Goal: Transaction & Acquisition: Purchase product/service

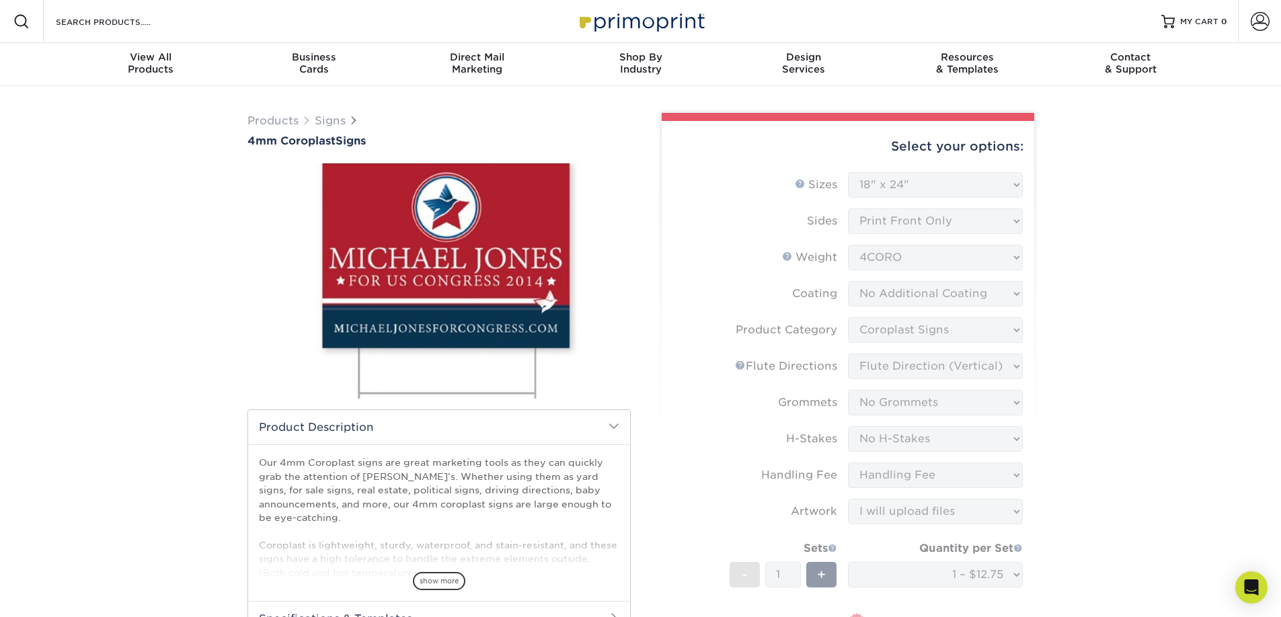
select select "18.00x24.00"
select select "b3582ed5-6912-492c-8440-2cc51afdb8e1"
select select "b9474d6d-25b7-40b8-b284-85b7690982f8"
select select "90d329df-db80-4206-b821-ff9d3f363977"
select select "aec992a9-897e-40ed-b45c-8ce74849ba63"
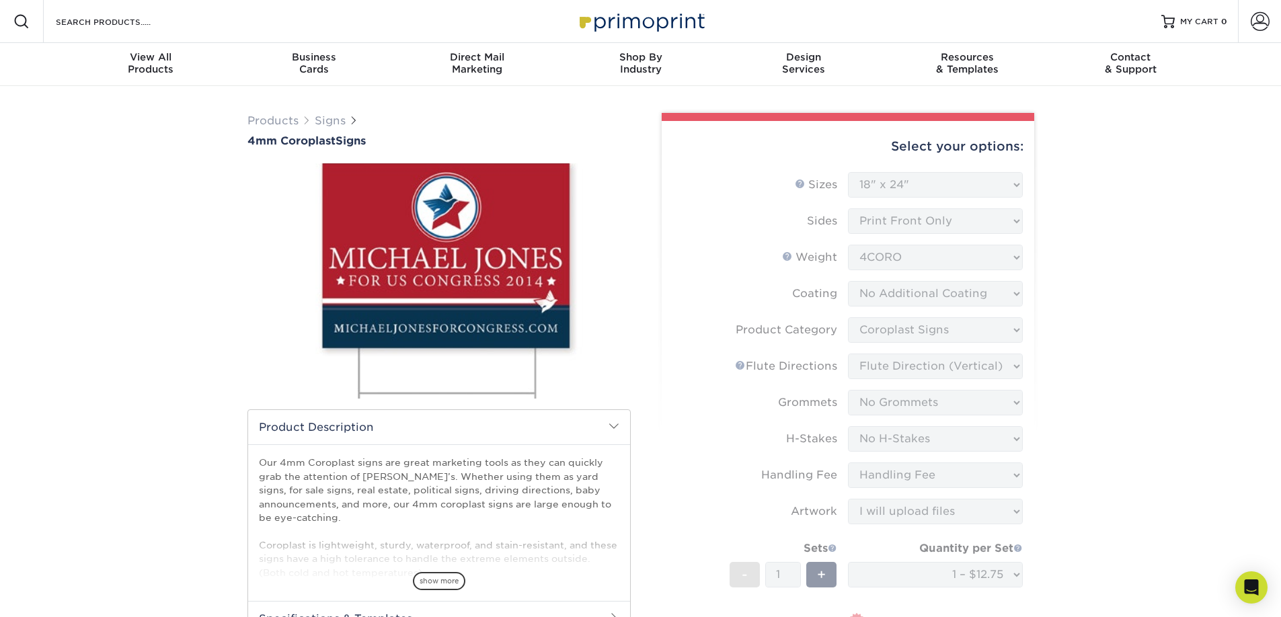
select select "ab74c079-444c-4260-ae6a-e09bdee8073c"
select select "upload"
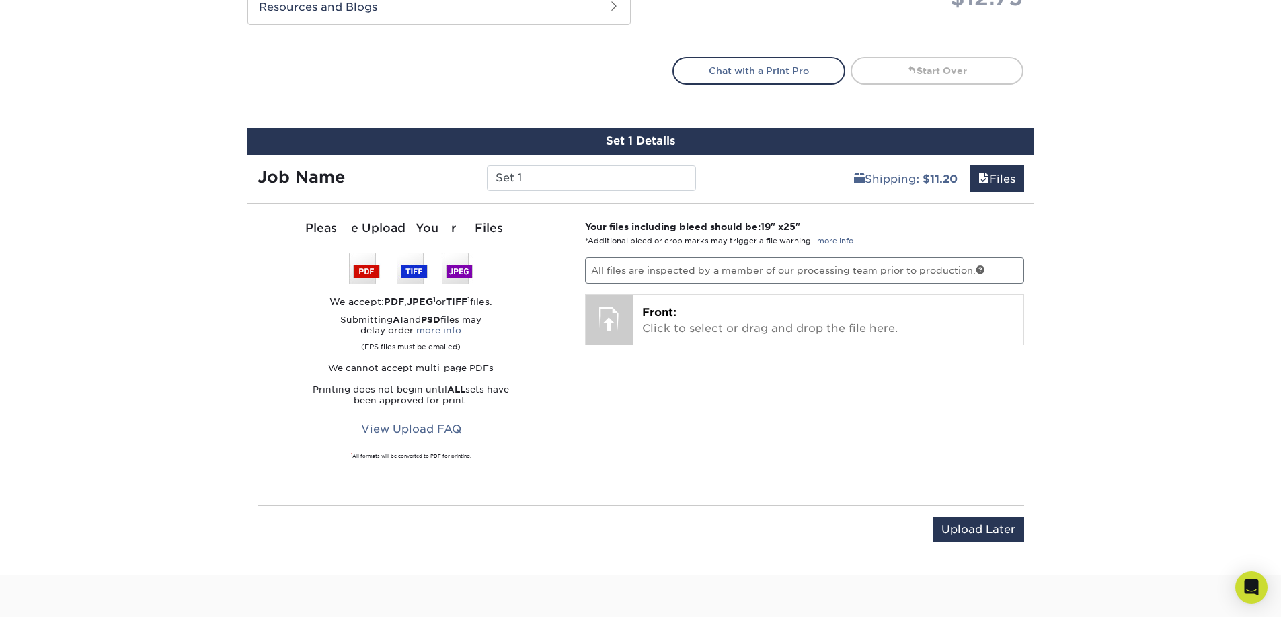
click at [804, 408] on div "Your files including bleed should be: 19 " x 25 " *Additional bleed or crop mar…" at bounding box center [804, 355] width 459 height 270
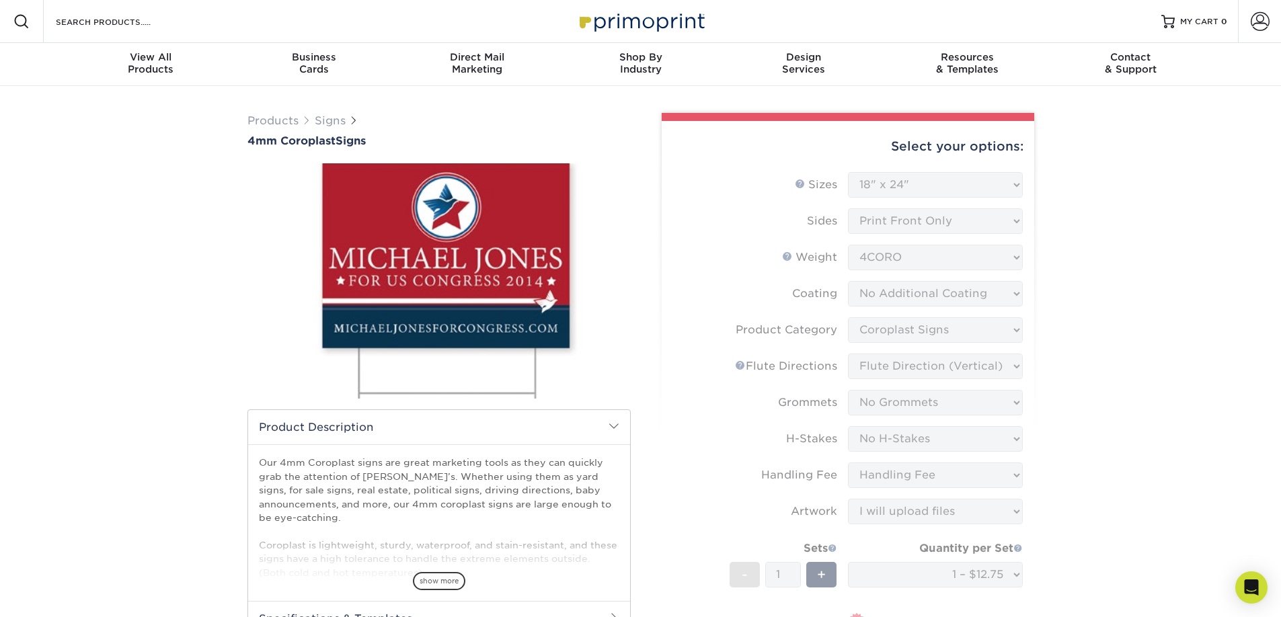
click at [587, 221] on img at bounding box center [438, 281] width 383 height 265
click at [947, 180] on form "Sizes Help Sizes Please Select 12" x 18" 18" x 24" 24" x 24" 24" x 36" Sides Pl…" at bounding box center [848, 448] width 351 height 552
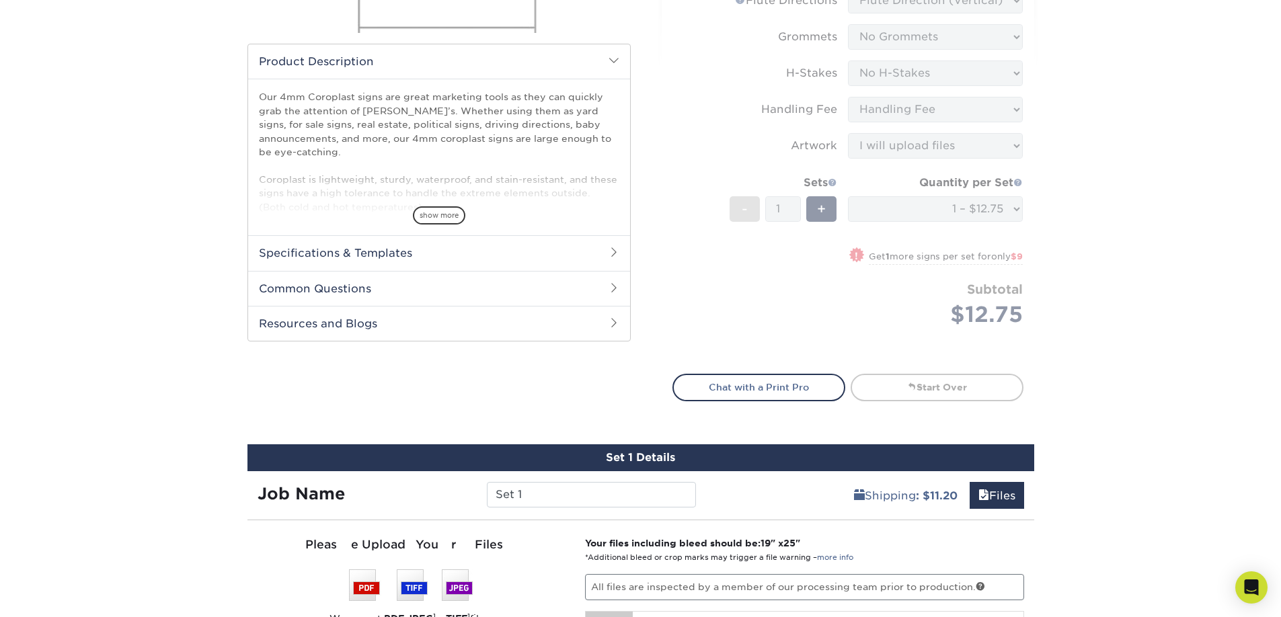
scroll to position [378, 0]
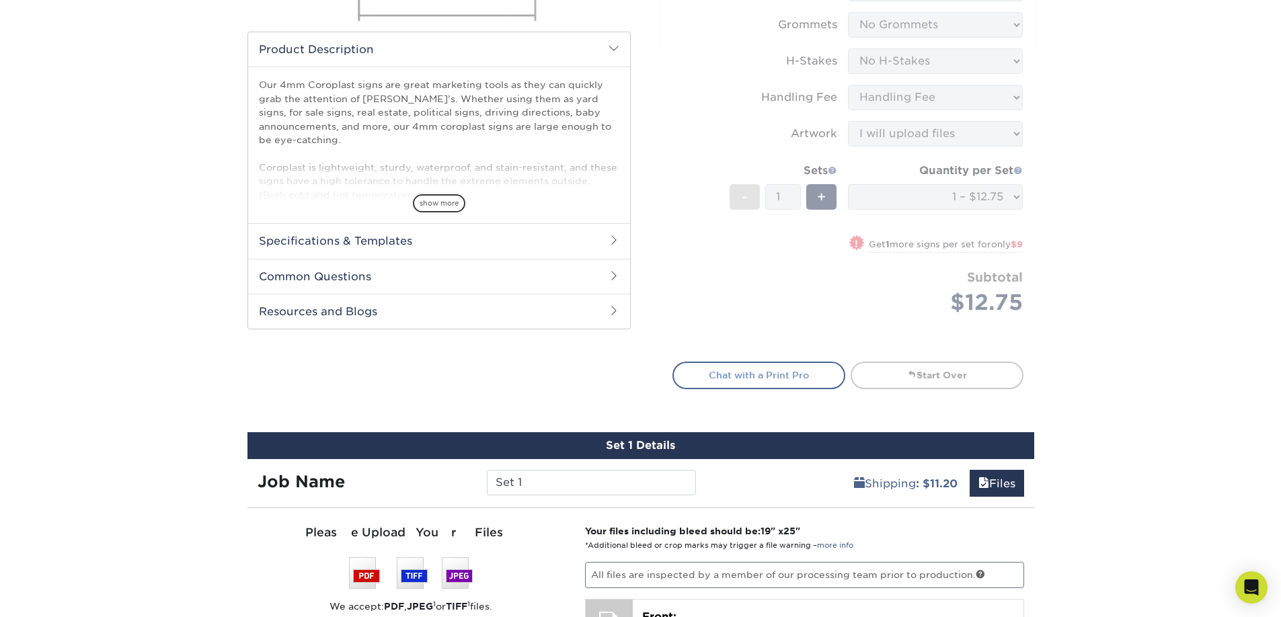
click at [757, 371] on link "Chat with a Print Pro" at bounding box center [759, 375] width 173 height 27
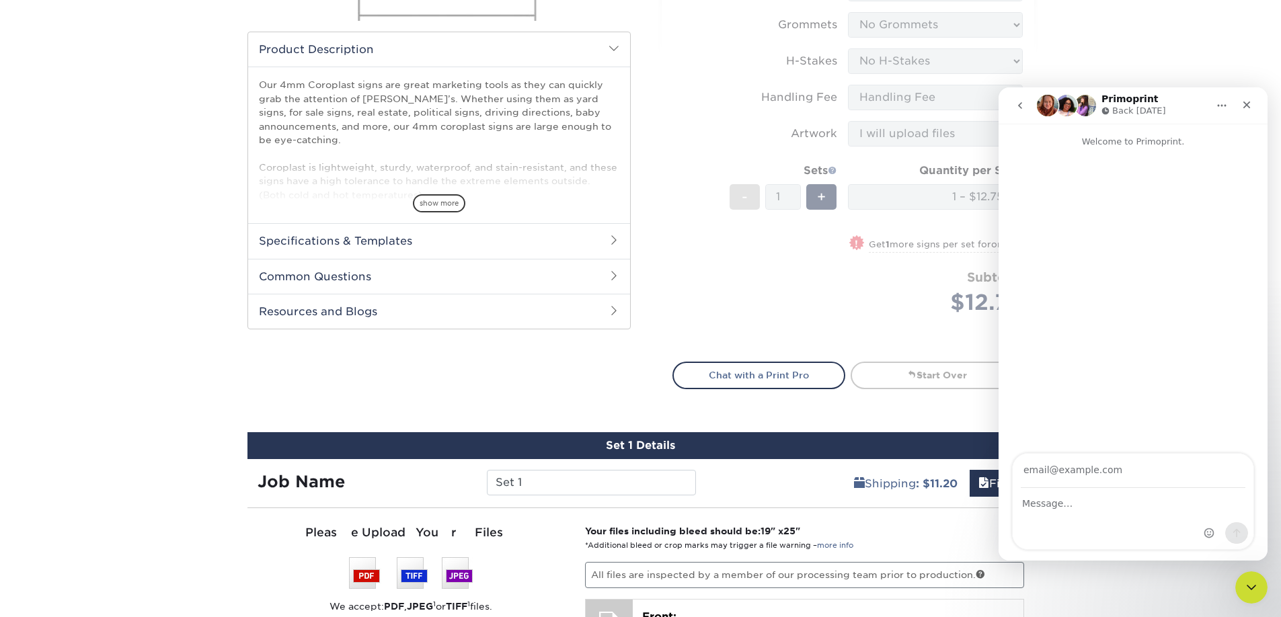
scroll to position [0, 0]
click at [809, 161] on form "Sizes Help Sizes Please Select 12" x 18" 18" x 24" 24" x 24" 24" x 36" Sides Pl…" at bounding box center [848, 70] width 351 height 552
click at [1244, 106] on icon "Close" at bounding box center [1246, 105] width 11 height 11
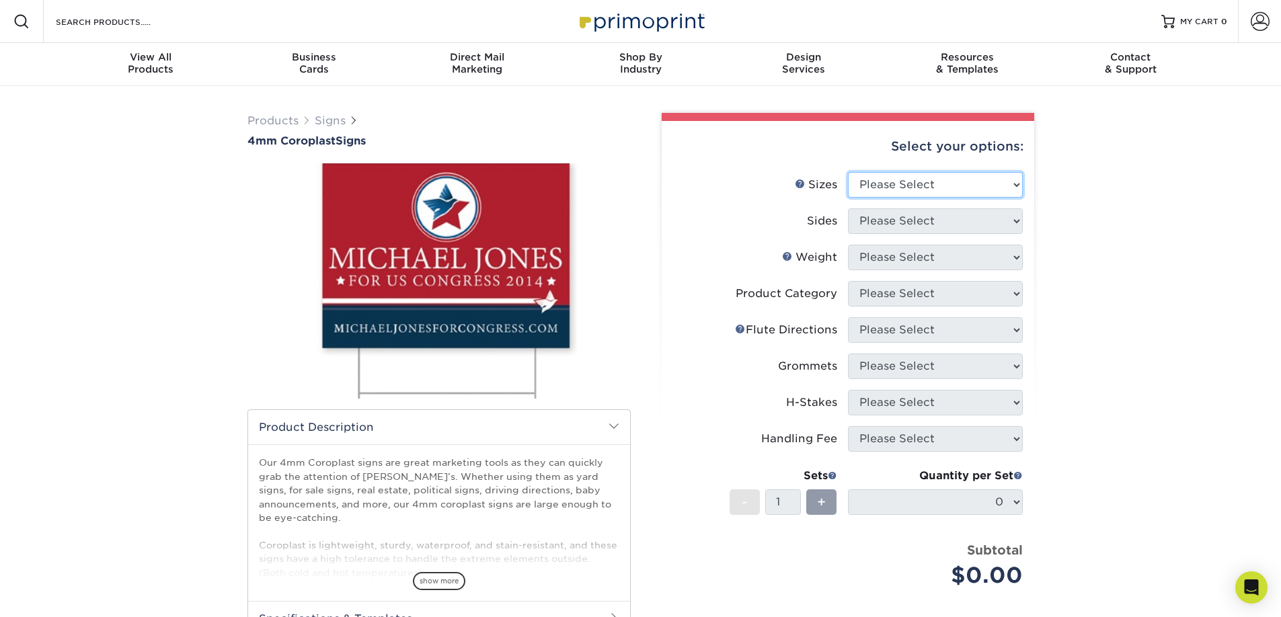
click at [900, 174] on select "Please Select 12" x 18" 18" x 24" 24" x 24" 24" x 36"" at bounding box center [935, 185] width 175 height 26
select select "24.00x36.00"
click at [848, 172] on select "Please Select 12" x 18" 18" x 24" 24" x 24" 24" x 36"" at bounding box center [935, 185] width 175 height 26
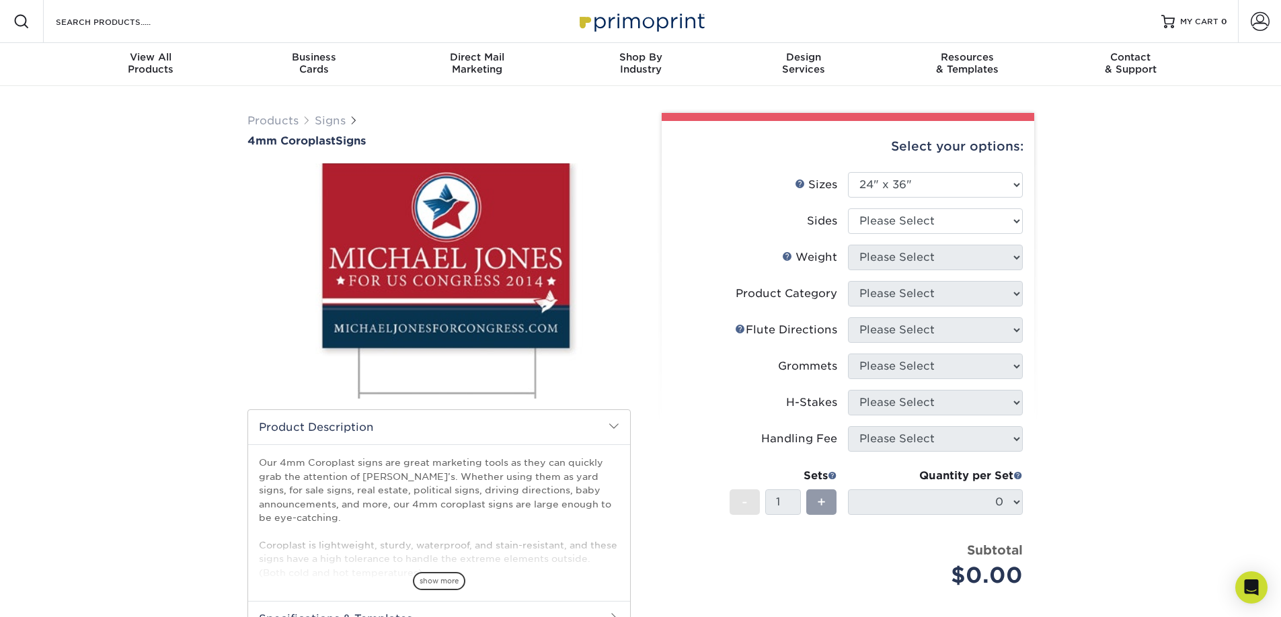
click at [1111, 288] on div "Products Signs 4mm Coroplast Signs /" at bounding box center [640, 438] width 1281 height 705
click at [909, 214] on select "Please Select Print Both Sides Print Front Only" at bounding box center [935, 221] width 175 height 26
select select "32d3c223-f82c-492b-b915-ba065a00862f"
click at [848, 208] on select "Please Select Print Both Sides Print Front Only" at bounding box center [935, 221] width 175 height 26
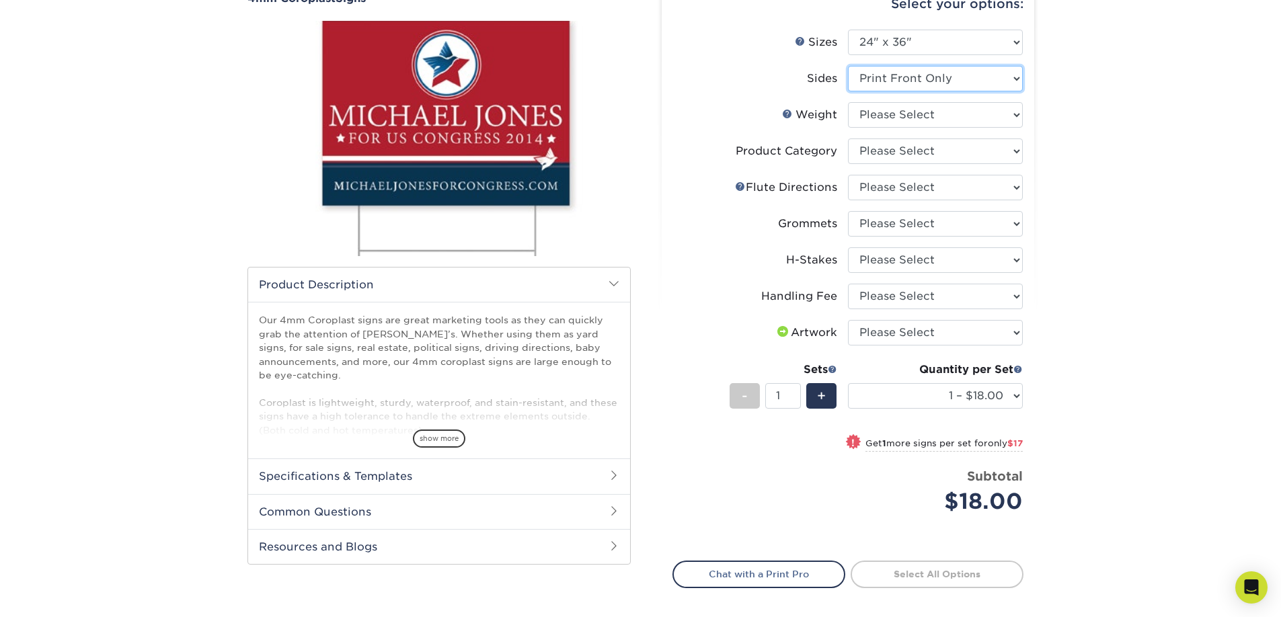
scroll to position [161, 0]
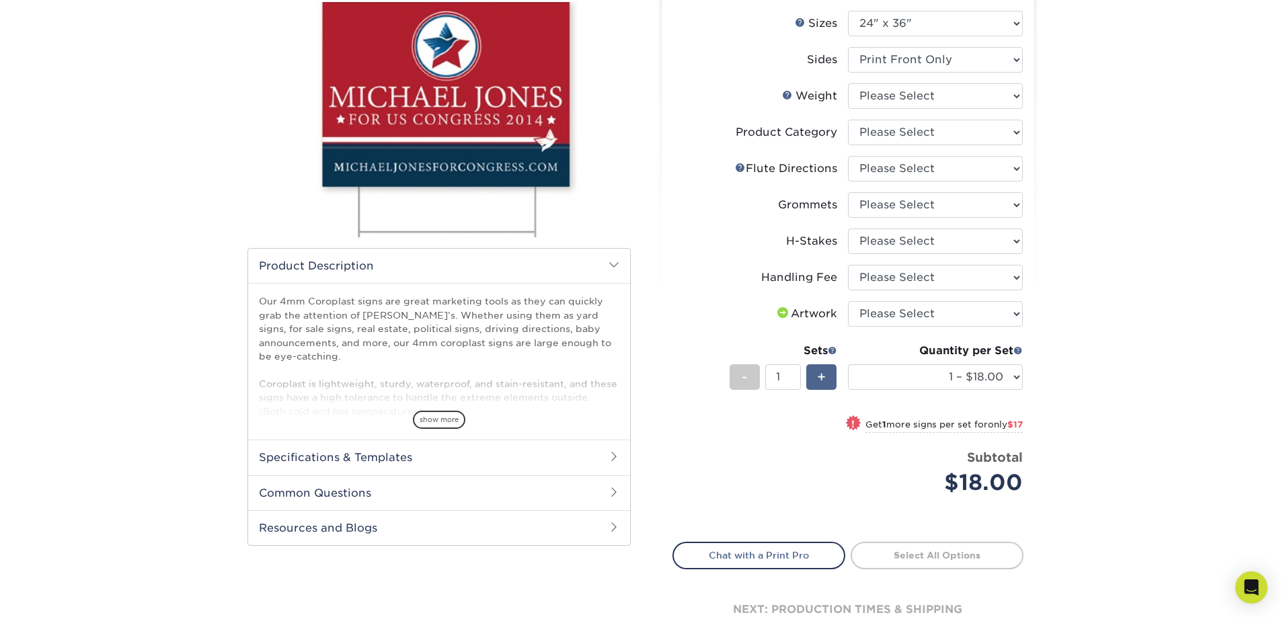
click at [833, 373] on div "+" at bounding box center [821, 378] width 30 height 26
type input "2"
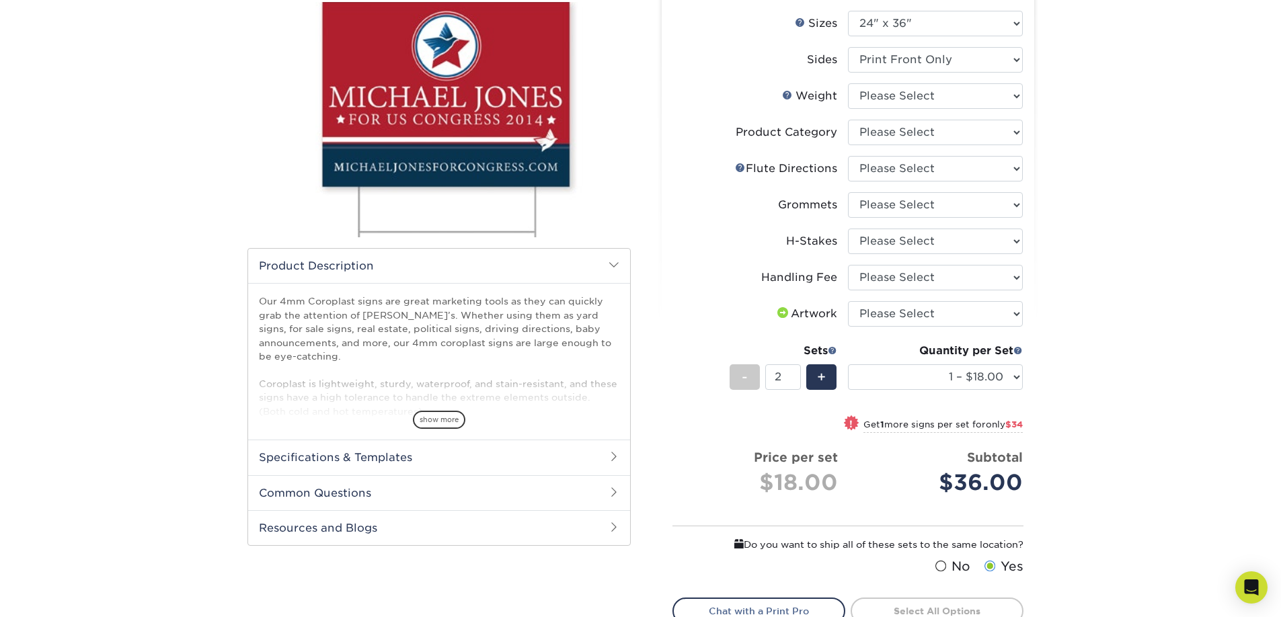
click at [1081, 404] on div "Products Signs 4mm Coroplast Signs /" at bounding box center [640, 339] width 1281 height 829
click at [1104, 444] on div "Products Signs 4mm Coroplast Signs /" at bounding box center [640, 339] width 1281 height 829
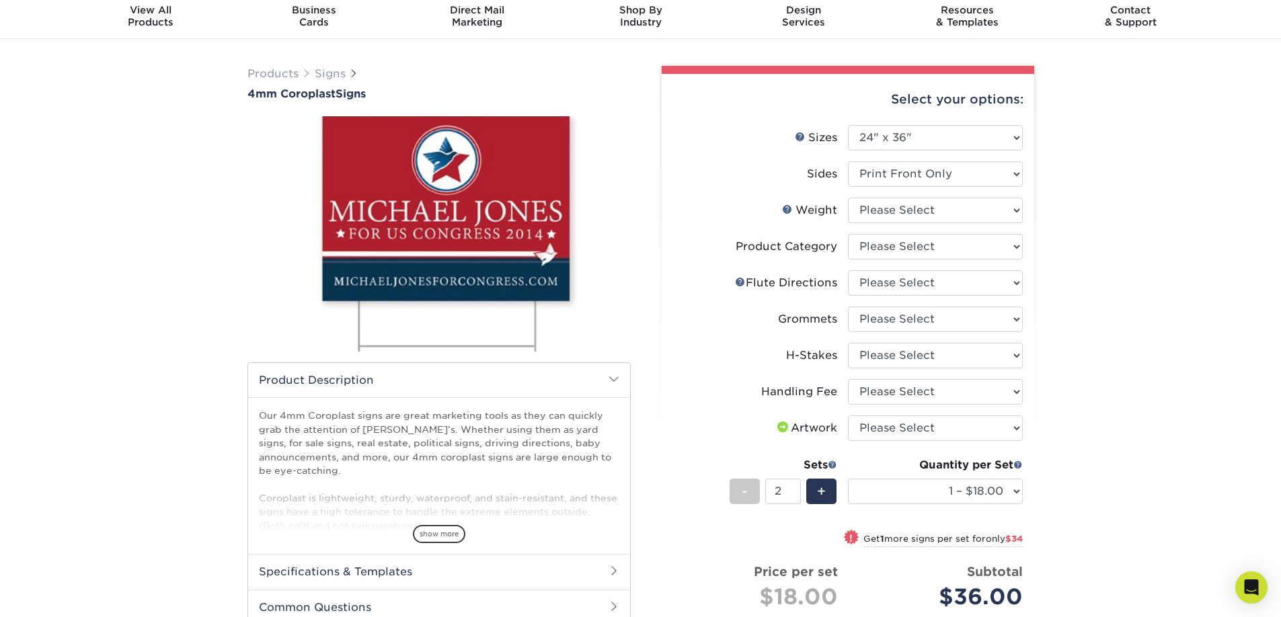
scroll to position [0, 0]
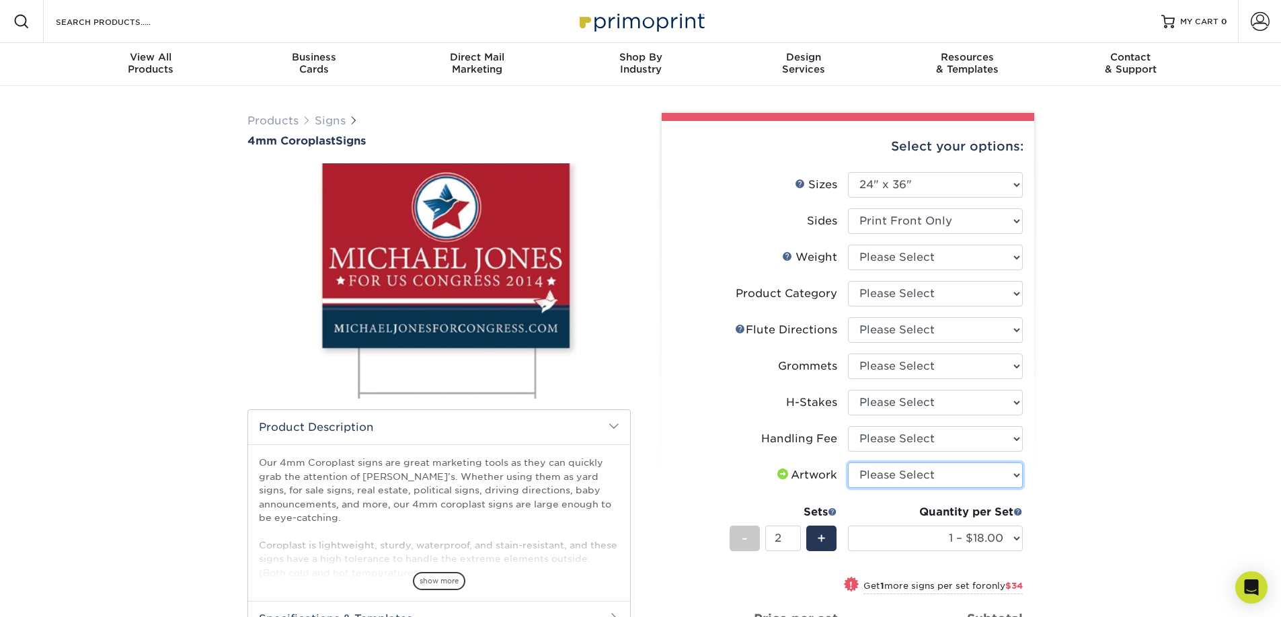
click at [879, 480] on select "Please Select I will upload files I need a design - $50" at bounding box center [935, 476] width 175 height 26
select select "upload"
click at [848, 463] on select "Please Select I will upload files I need a design - $50" at bounding box center [935, 476] width 175 height 26
click at [912, 444] on select "Please Select Handling Fee" at bounding box center [935, 439] width 175 height 26
select select "ab74c079-444c-4260-ae6a-e09bdee8073c"
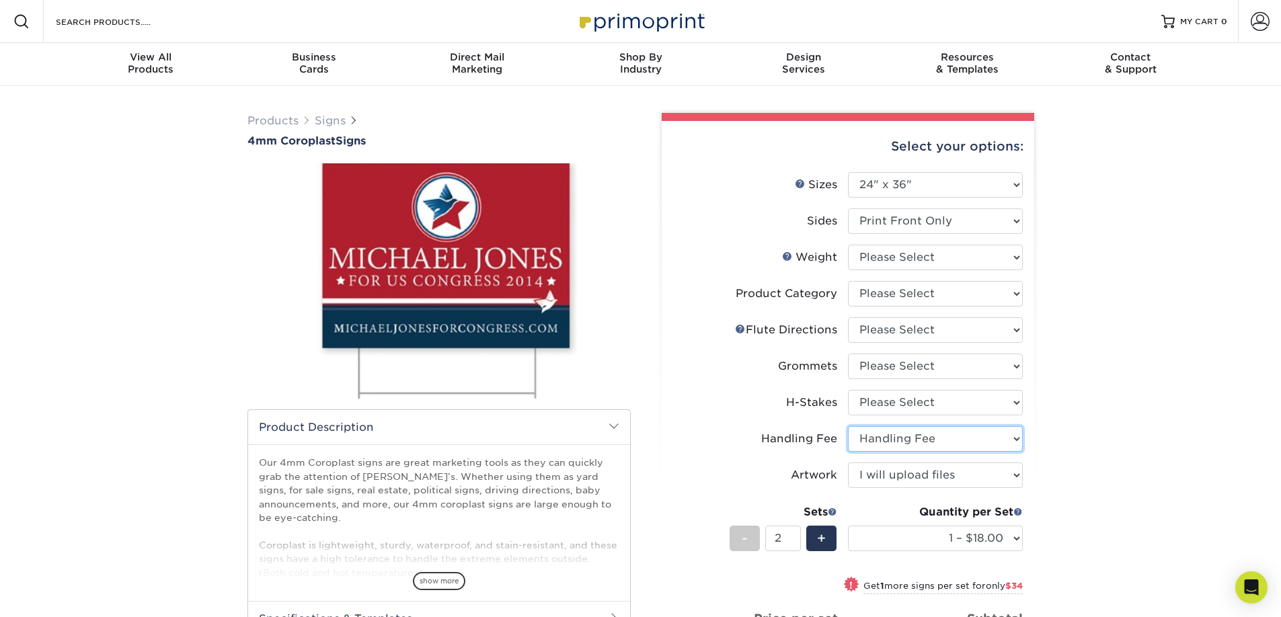
click at [848, 426] on select "Please Select Handling Fee" at bounding box center [935, 439] width 175 height 26
click at [908, 400] on select "Please Select No H-Stakes Yes" at bounding box center [935, 403] width 175 height 26
select select "aec992a9-897e-40ed-b45c-8ce74849ba63"
click at [848, 390] on select "Please Select No H-Stakes Yes" at bounding box center [935, 403] width 175 height 26
click at [954, 438] on select "Please Select Handling Fee" at bounding box center [935, 439] width 175 height 26
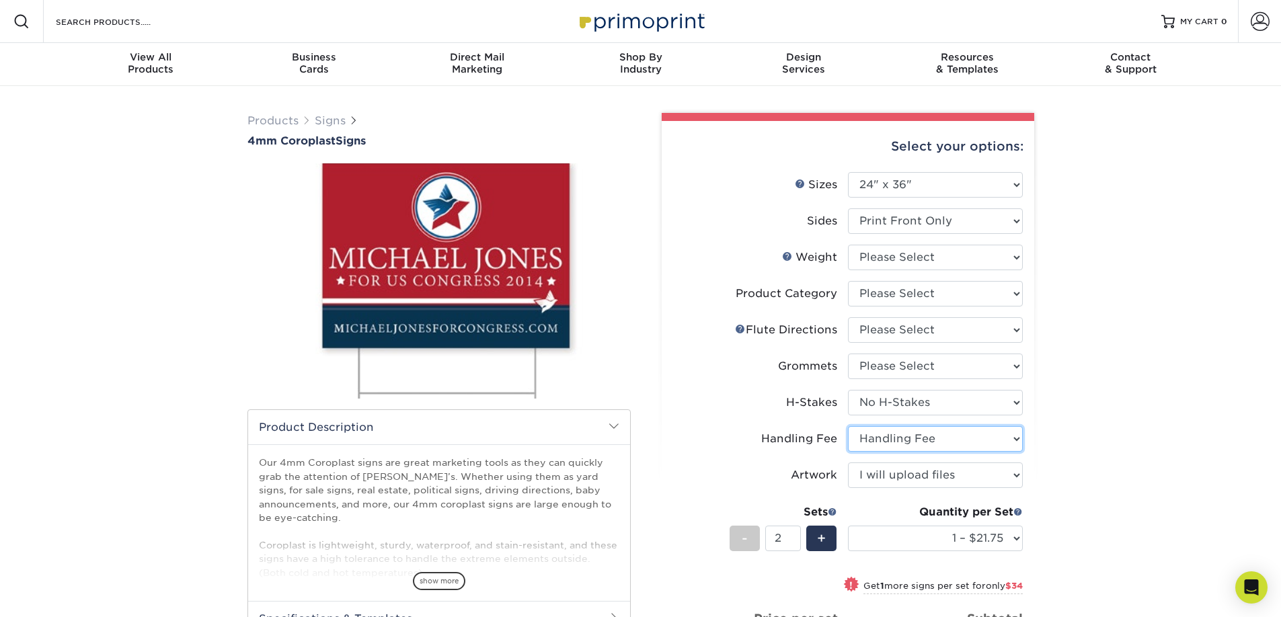
select select "-1"
click at [848, 426] on select "Please Select Handling Fee" at bounding box center [935, 439] width 175 height 26
click at [1098, 439] on div "Products Signs 4mm Coroplast Signs /" at bounding box center [640, 500] width 1281 height 829
click at [795, 446] on div "Handling Fee" at bounding box center [799, 439] width 76 height 16
click at [796, 446] on div "Handling Fee" at bounding box center [799, 439] width 76 height 16
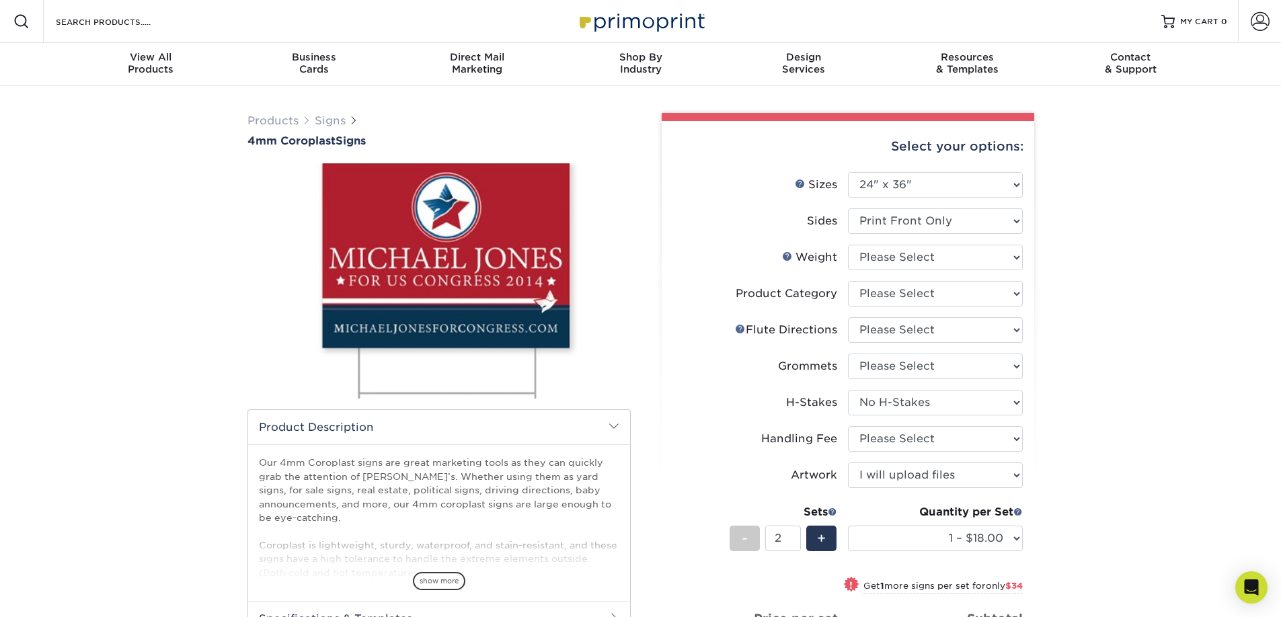
click at [796, 446] on div "Handling Fee" at bounding box center [799, 439] width 76 height 16
copy label "Handling Fee"
click at [878, 322] on select "Please Select Flute Direction (Horizontal) Flute Direction (Vertical)" at bounding box center [935, 330] width 175 height 26
click at [848, 317] on select "Please Select Flute Direction (Horizontal) Flute Direction (Vertical)" at bounding box center [935, 330] width 175 height 26
click at [738, 325] on link "Flute Help" at bounding box center [740, 328] width 11 height 11
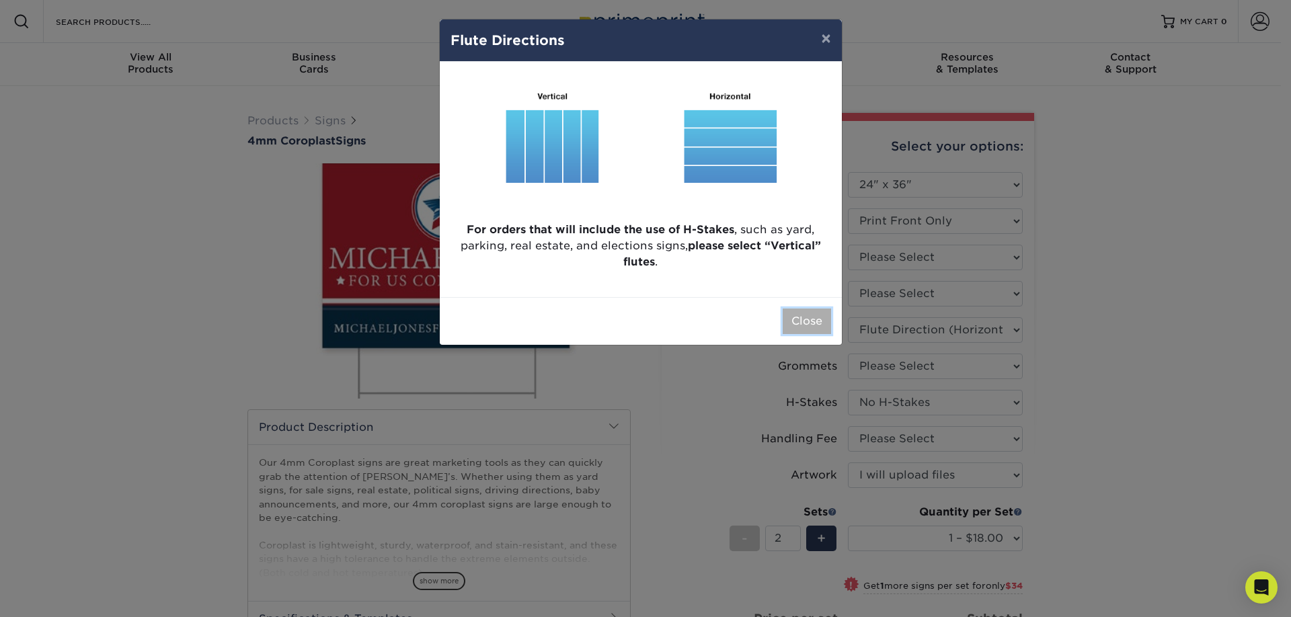
click at [790, 323] on button "Close" at bounding box center [807, 322] width 48 height 26
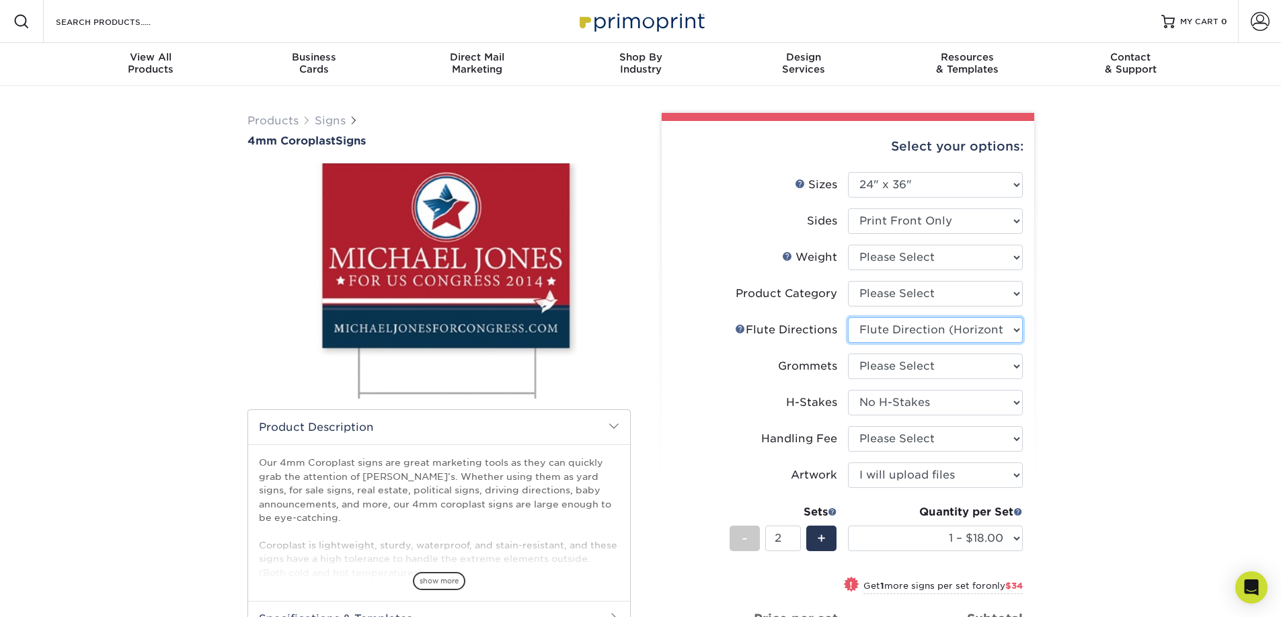
click at [961, 340] on select "Please Select Flute Direction (Horizontal) Flute Direction (Vertical)" at bounding box center [935, 330] width 175 height 26
select select "b9474d6d-25b7-40b8-b284-85b7690982f8"
click at [848, 317] on select "Please Select Flute Direction (Horizontal) Flute Direction (Vertical)" at bounding box center [935, 330] width 175 height 26
click at [1092, 338] on div "Products Signs 4mm Coroplast Signs /" at bounding box center [640, 500] width 1281 height 829
click at [937, 362] on select "Please Select No Grommets Yes, Grommet All 4 Corners Yes, Grommet All 4 Corners…" at bounding box center [935, 367] width 175 height 26
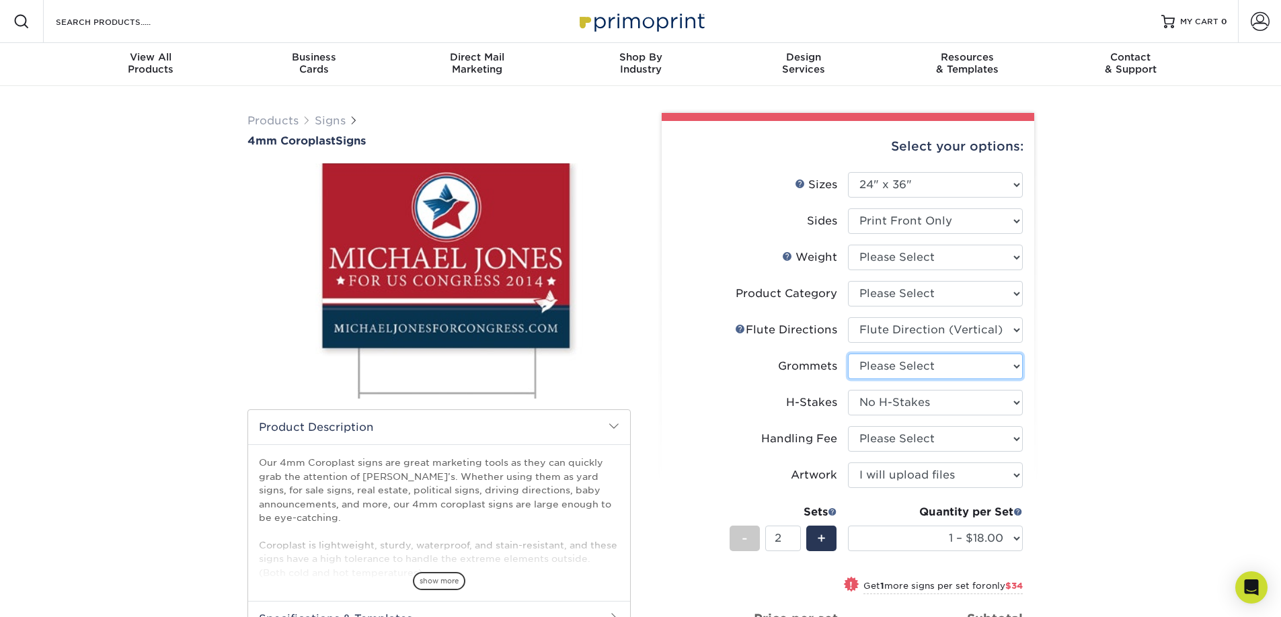
select select "90d329df-db80-4206-b821-ff9d3f363977"
click at [848, 354] on select "Please Select No Grommets Yes, Grommet All 4 Corners Yes, Grommet All 4 Corners…" at bounding box center [935, 367] width 175 height 26
click at [940, 410] on select "Please Select No H-Stakes Yes" at bounding box center [935, 403] width 175 height 26
click at [919, 294] on select "Please Select Coroplast Signs" at bounding box center [935, 294] width 175 height 26
select select "b3582ed5-6912-492c-8440-2cc51afdb8e1"
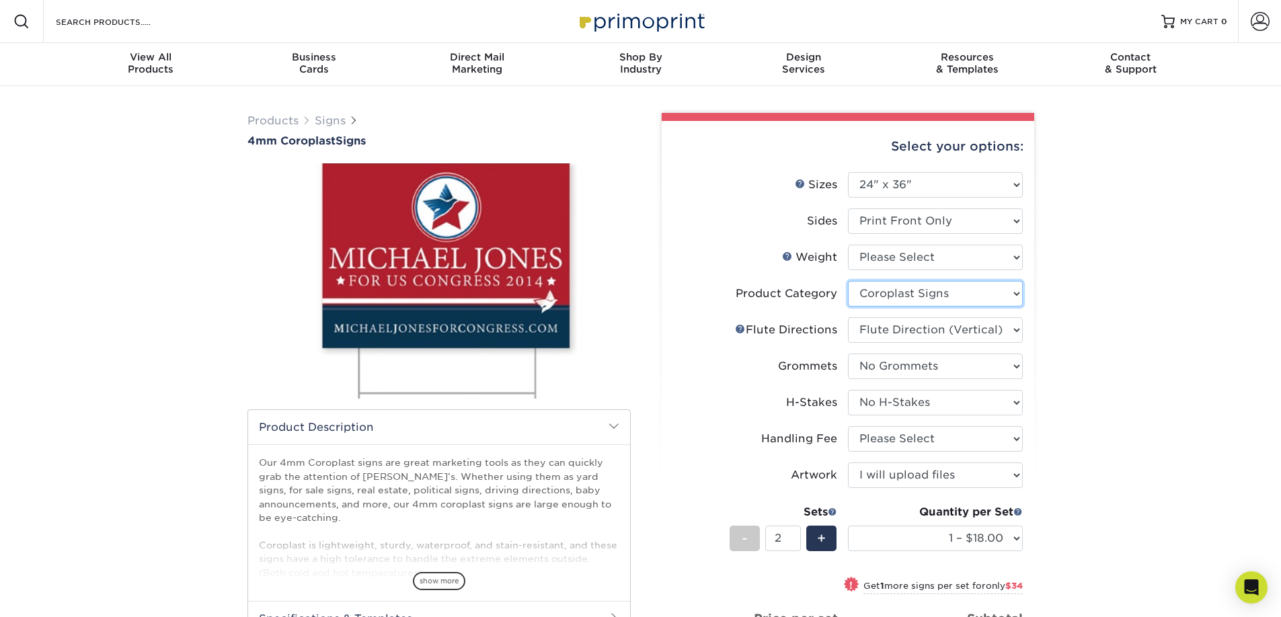
click at [848, 281] on select "Please Select Coroplast Signs" at bounding box center [935, 294] width 175 height 26
click at [943, 254] on select "Please Select 4CORO" at bounding box center [935, 258] width 175 height 26
select select "4CORO"
click at [848, 245] on select "Please Select 4CORO" at bounding box center [935, 258] width 175 height 26
select select "-1"
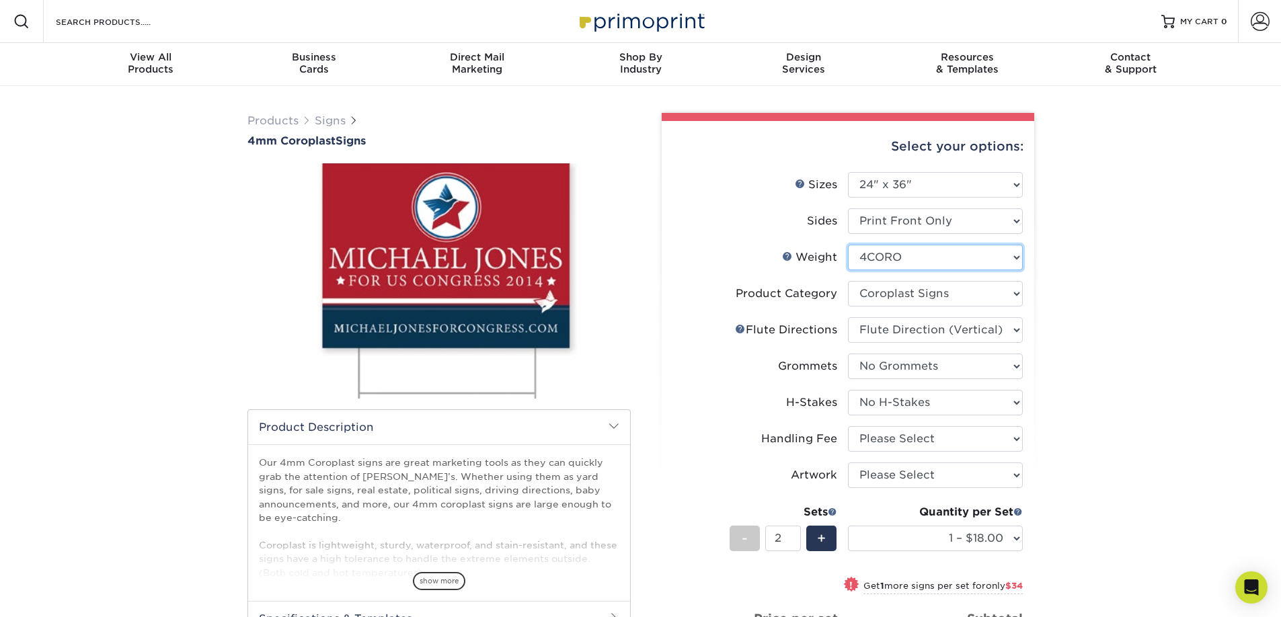
select select "-1"
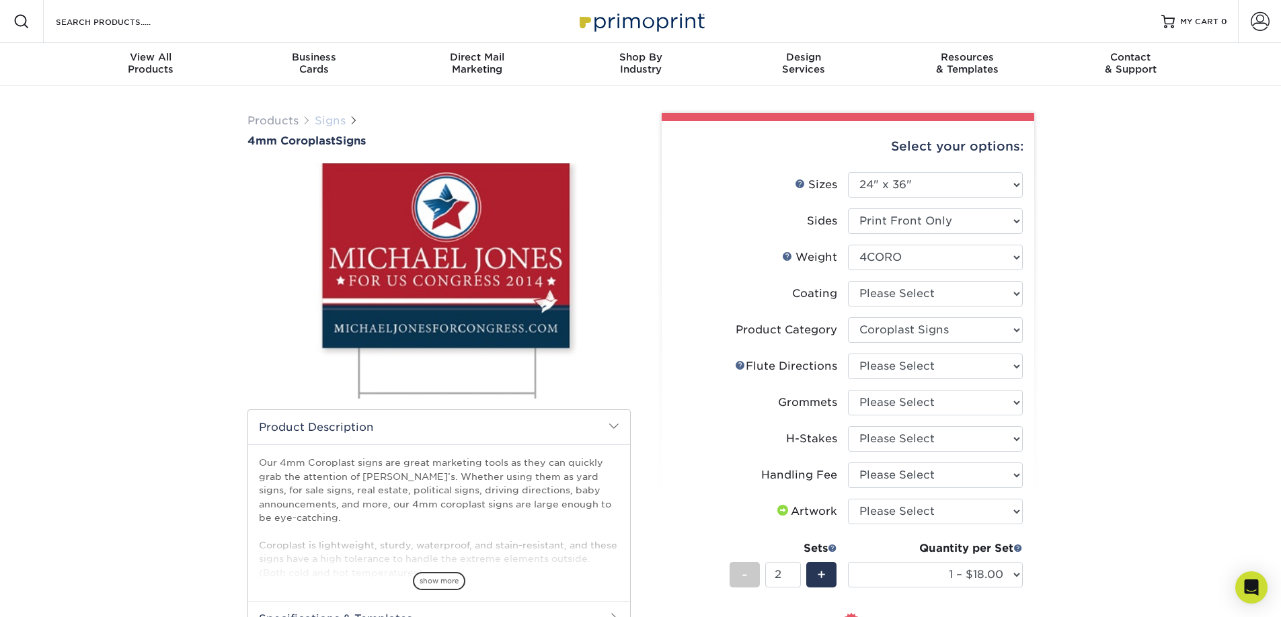
click at [328, 119] on link "Signs" at bounding box center [330, 120] width 31 height 13
